Goal: Task Accomplishment & Management: Complete application form

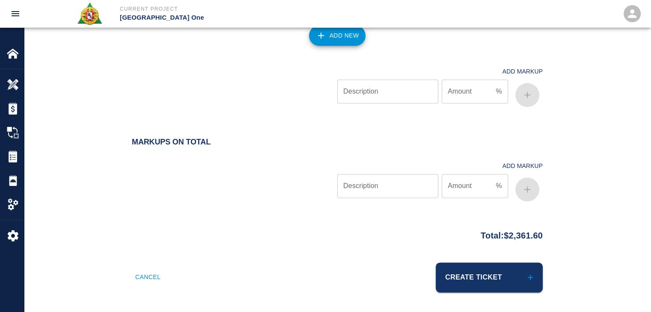
scroll to position [9, 0]
click at [493, 275] on button "Create Ticket" at bounding box center [489, 278] width 107 height 30
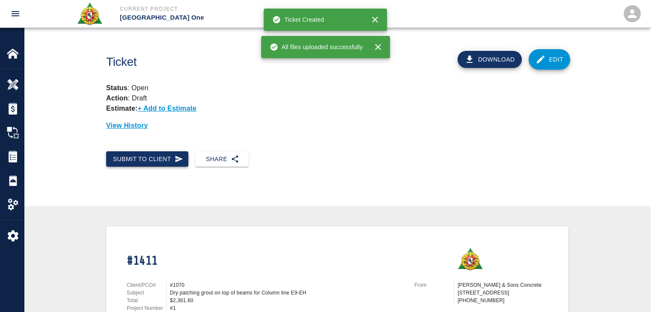
click at [152, 161] on button "Submit to Client" at bounding box center [147, 159] width 82 height 16
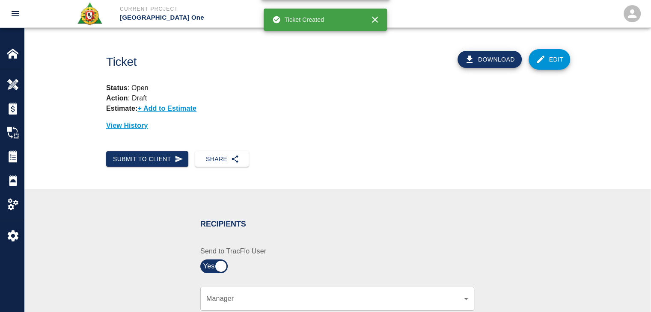
scroll to position [192, 0]
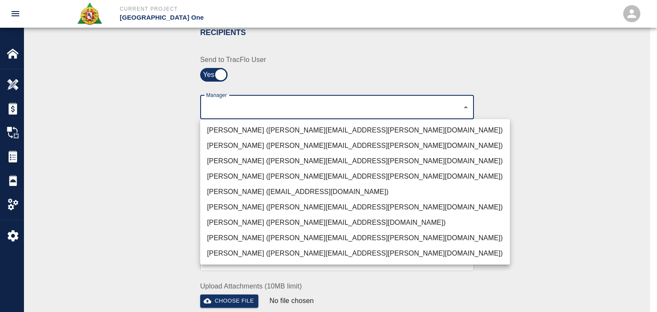
click at [252, 125] on li "[PERSON_NAME] ([PERSON_NAME][EMAIL_ADDRESS][PERSON_NAME][DOMAIN_NAME])" at bounding box center [355, 130] width 310 height 15
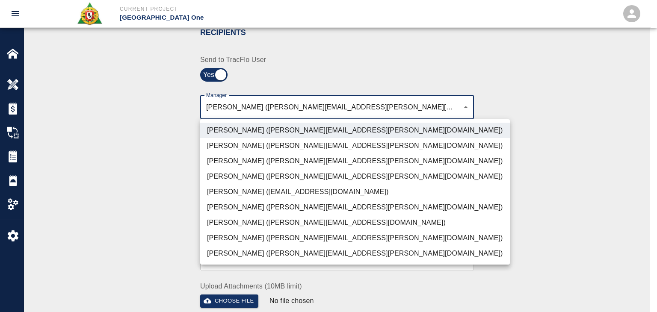
click at [248, 162] on li "[PERSON_NAME] ([PERSON_NAME][EMAIL_ADDRESS][PERSON_NAME][DOMAIN_NAME])" at bounding box center [355, 161] width 310 height 15
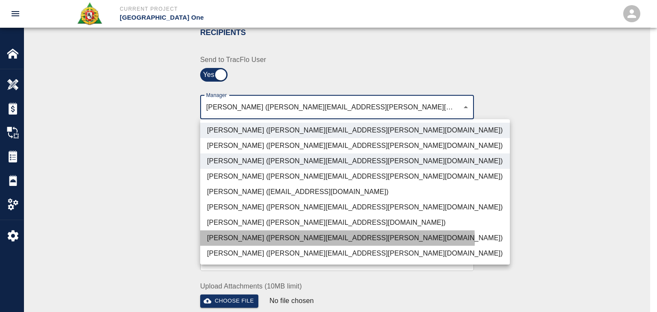
click at [251, 240] on li "[PERSON_NAME] ([PERSON_NAME][EMAIL_ADDRESS][PERSON_NAME][DOMAIN_NAME])" at bounding box center [355, 238] width 310 height 15
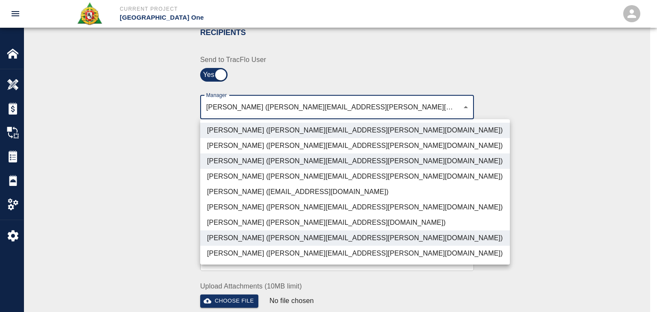
click at [230, 225] on li "[PERSON_NAME] ([PERSON_NAME][EMAIL_ADDRESS][DOMAIN_NAME])" at bounding box center [355, 222] width 310 height 15
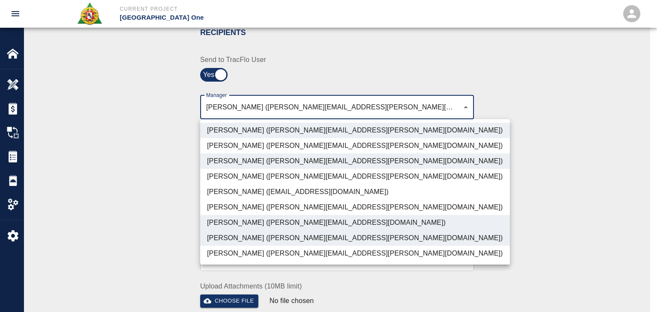
click at [237, 249] on li "[PERSON_NAME] ([PERSON_NAME][EMAIL_ADDRESS][PERSON_NAME][DOMAIN_NAME])" at bounding box center [355, 253] width 310 height 15
type input "ede96749-2565-4a65-a76c-ac2c5448e16e,69d78ca4-8a93-4c72-a988-7271956ccf0b,b38a7…"
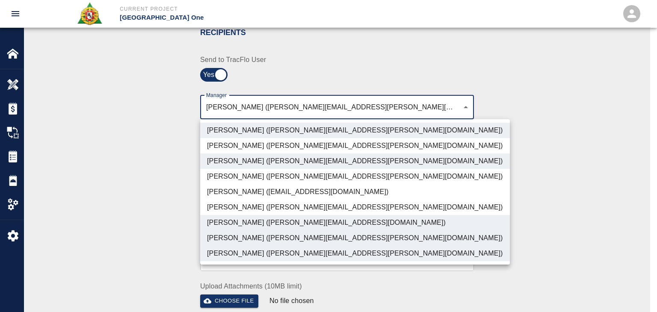
click at [155, 220] on div at bounding box center [328, 156] width 657 height 312
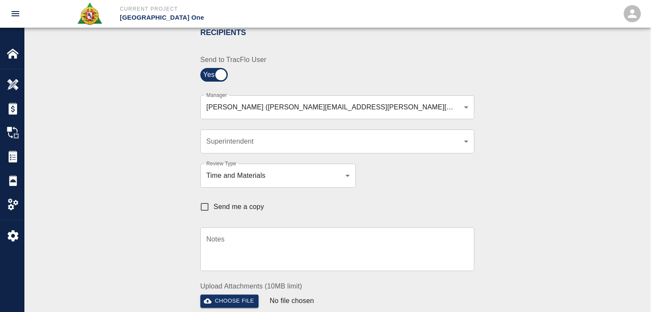
click at [255, 205] on span "Send me a copy" at bounding box center [239, 207] width 50 height 10
click at [214, 205] on input "Send me a copy" at bounding box center [205, 207] width 18 height 18
checkbox input "true"
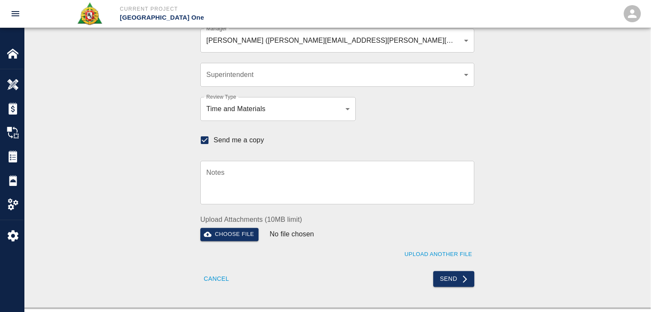
scroll to position [257, 0]
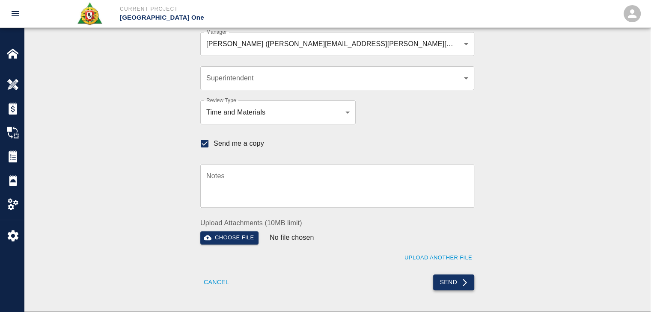
click at [447, 282] on button "Send" at bounding box center [454, 283] width 42 height 16
checkbox input "false"
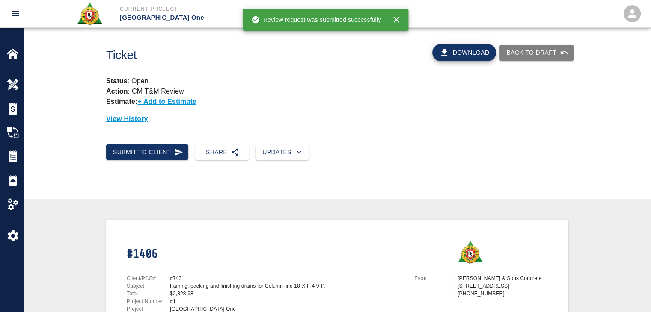
scroll to position [4, 0]
